Goal: Check status: Check status

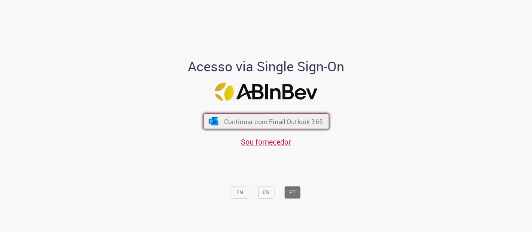
click at [232, 119] on span "Continuar com Email Outlook 365" at bounding box center [273, 121] width 99 height 9
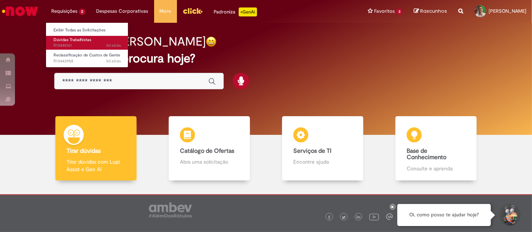
click at [65, 49] on link "Dúvidas Trabalhistas 3d atrás 3 dias atrás R13445161" at bounding box center [87, 43] width 82 height 14
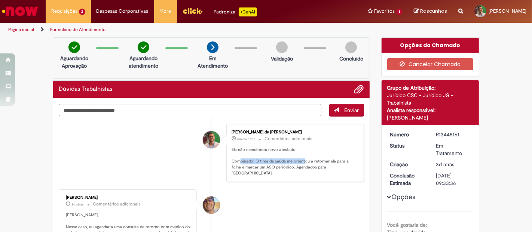
drag, startPoint x: 236, startPoint y: 161, endPoint x: 300, endPoint y: 161, distance: 64.0
click at [300, 161] on p "Ela não mencionou novo atestado! Combinado! O time de saúde me orientou a retor…" at bounding box center [294, 162] width 125 height 30
